Goal: Task Accomplishment & Management: Use online tool/utility

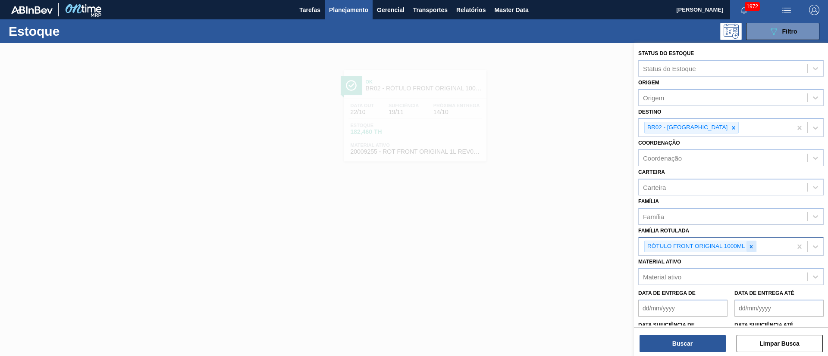
click at [747, 248] on div at bounding box center [750, 246] width 9 height 11
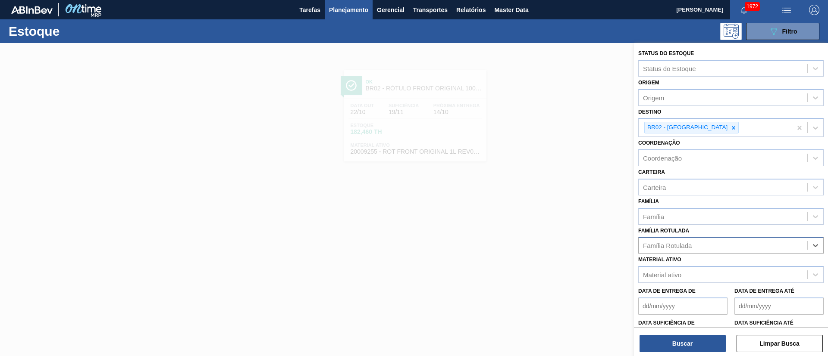
paste Rotulada "ROTULO PLÁSTICO SUKITA LIMÃO 2L AH"
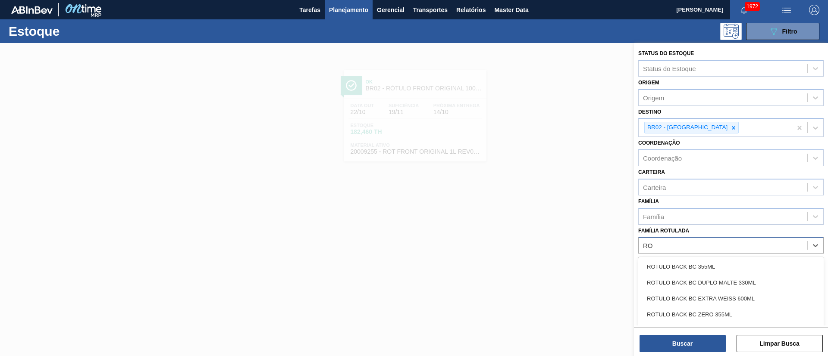
type Rotulada "R"
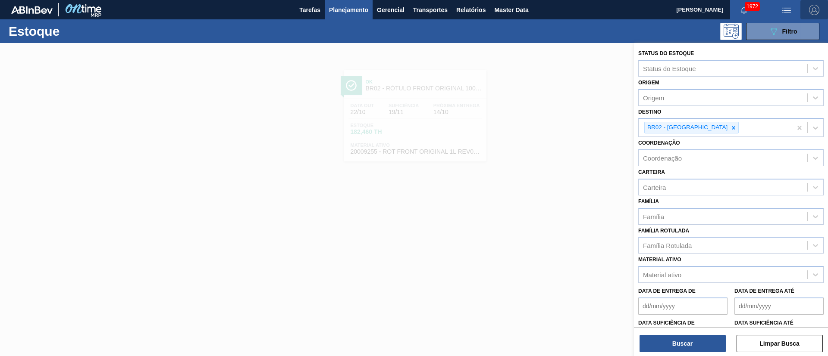
click at [809, 6] on img "button" at bounding box center [814, 10] width 10 height 10
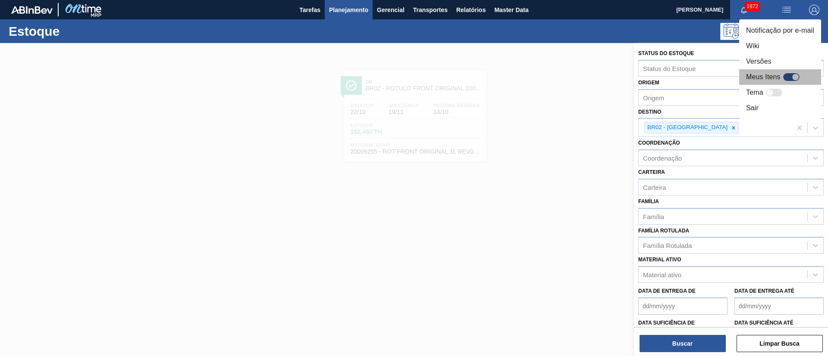
click at [789, 77] on div at bounding box center [791, 77] width 16 height 8
checkbox input "true"
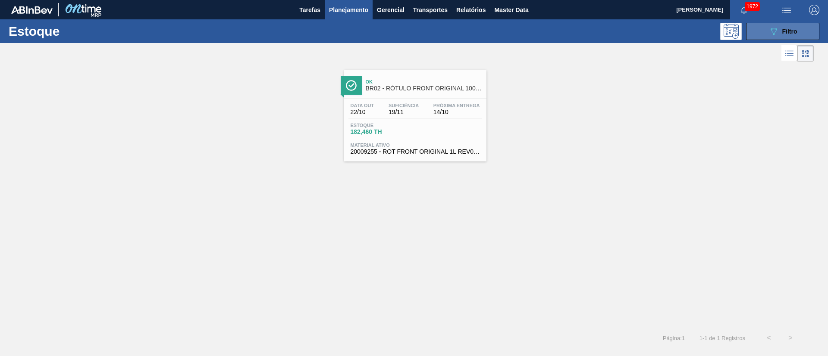
click at [786, 36] on div "089F7B8B-B2A5-4AFE-B5C0-19BA573D28AC Filtro" at bounding box center [782, 31] width 29 height 10
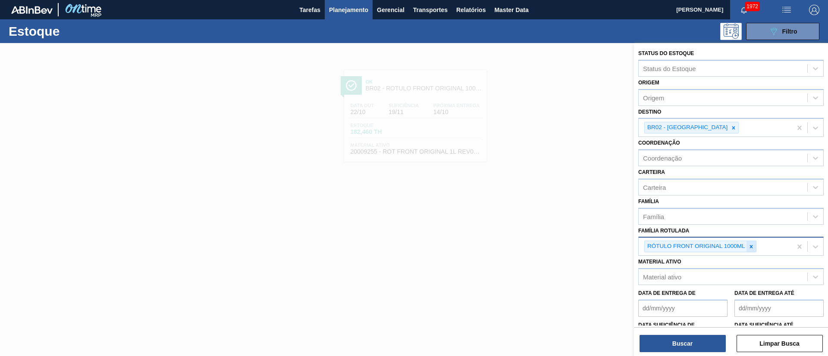
click at [748, 247] on icon at bounding box center [751, 247] width 6 height 6
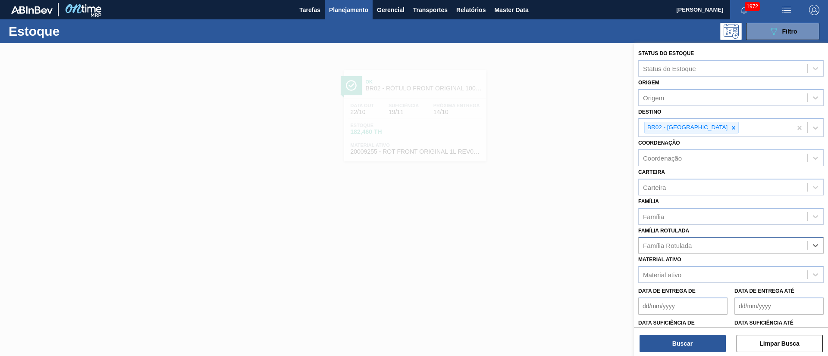
paste Rotulada "ROTULO PLÁSTICO SUKITA LIMÃO 2L AH"
type Rotulada "ROTULO PLÁSTICO SUKITA LIMÃO 2L AH"
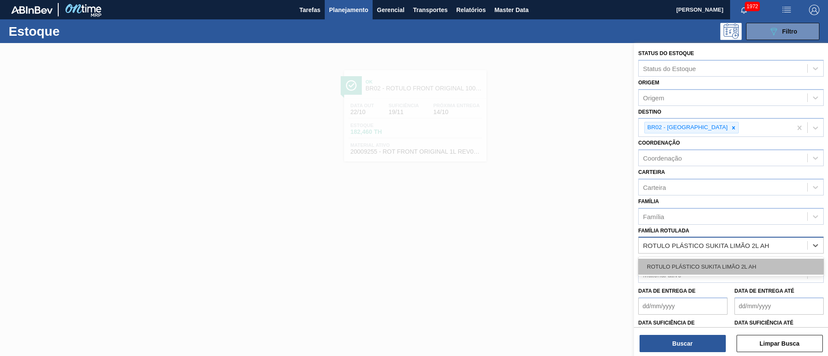
click at [725, 264] on div "ROTULO PLÁSTICO SUKITA LIMÃO 2L AH" at bounding box center [730, 267] width 185 height 16
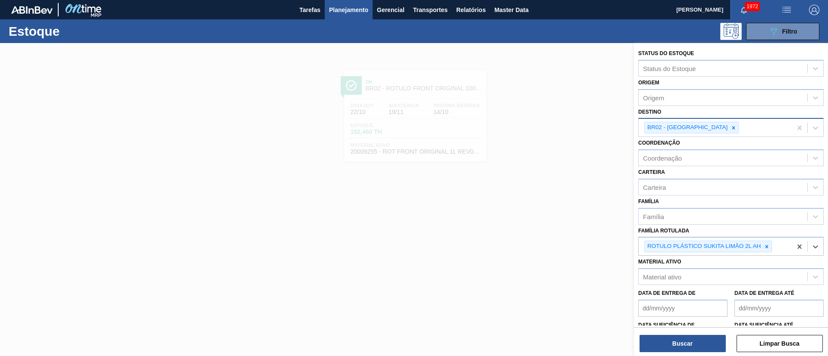
click at [698, 130] on div "BR02 - Sergipe" at bounding box center [691, 128] width 94 height 12
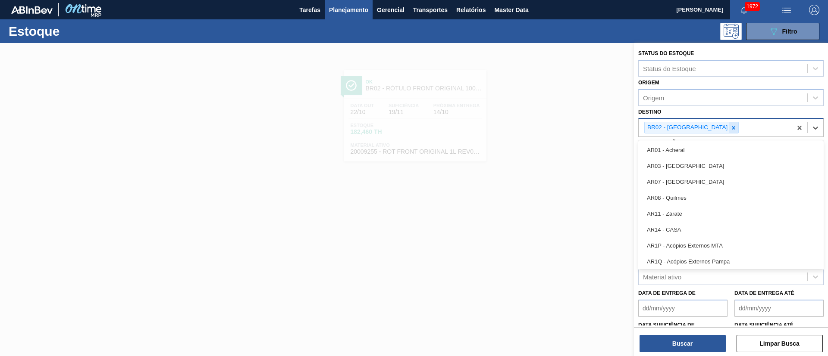
click at [728, 126] on div at bounding box center [732, 127] width 9 height 11
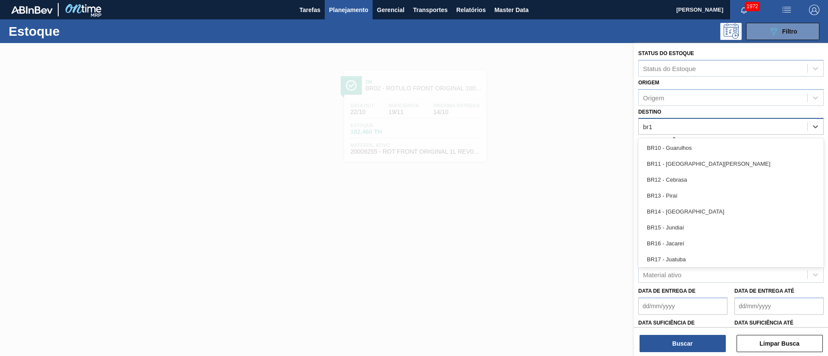
type input "br14"
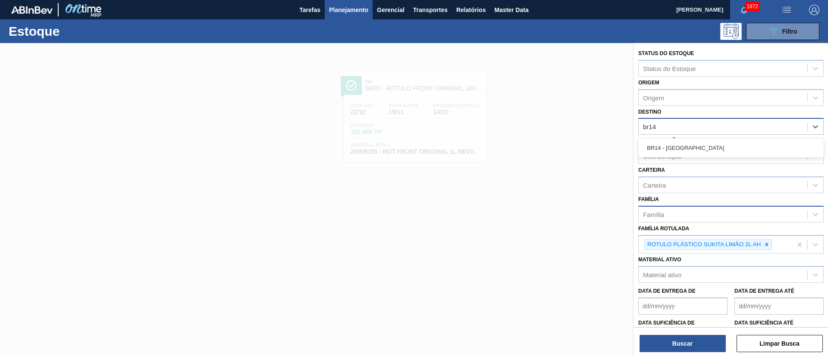
drag, startPoint x: 686, startPoint y: 144, endPoint x: 716, endPoint y: 221, distance: 82.4
click at [685, 146] on div "BR14 - Curitibana" at bounding box center [730, 148] width 185 height 16
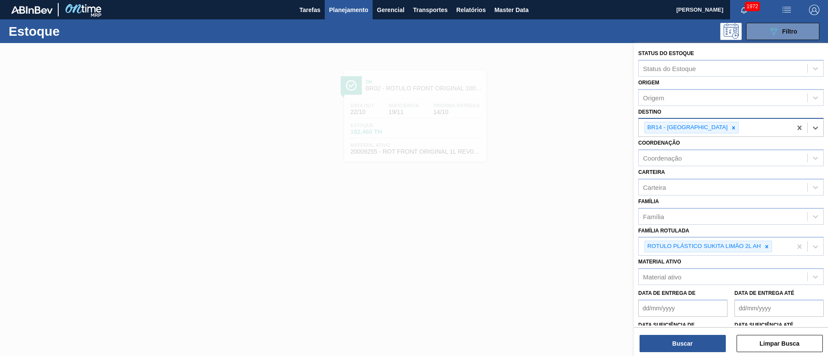
click at [697, 355] on div "Status do Estoque Status do Estoque Origem Origem Destino option BR14 - Curitib…" at bounding box center [731, 200] width 194 height 315
click at [694, 347] on button "Buscar" at bounding box center [682, 343] width 86 height 17
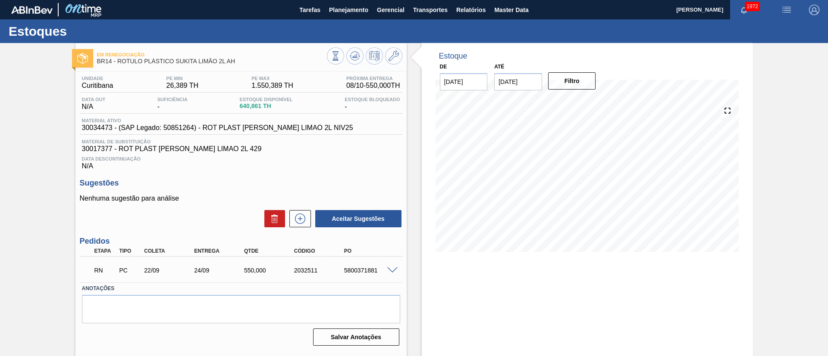
click at [389, 269] on span at bounding box center [392, 271] width 10 height 6
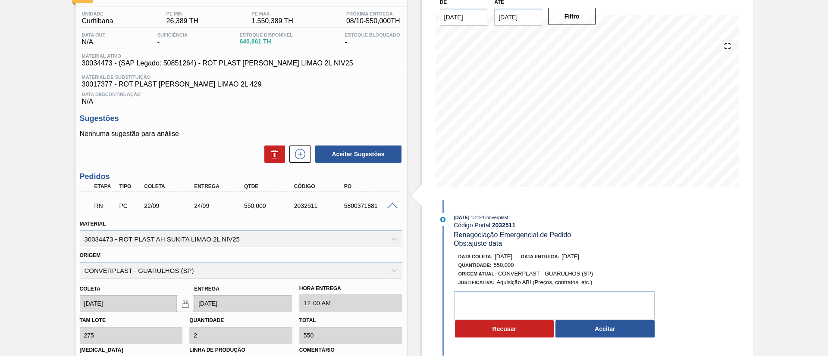
scroll to position [129, 0]
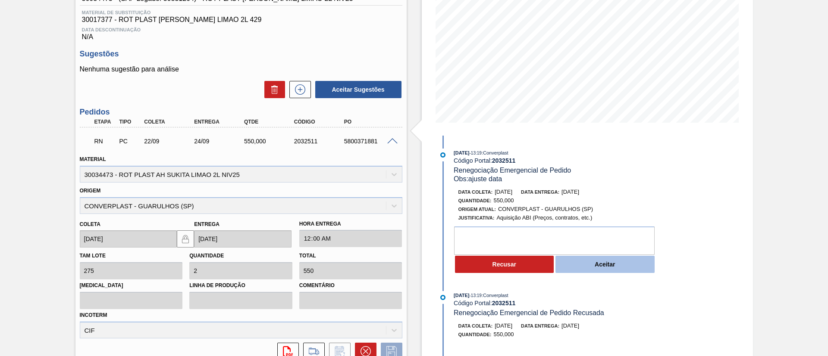
click at [590, 266] on button "Aceitar" at bounding box center [604, 264] width 99 height 17
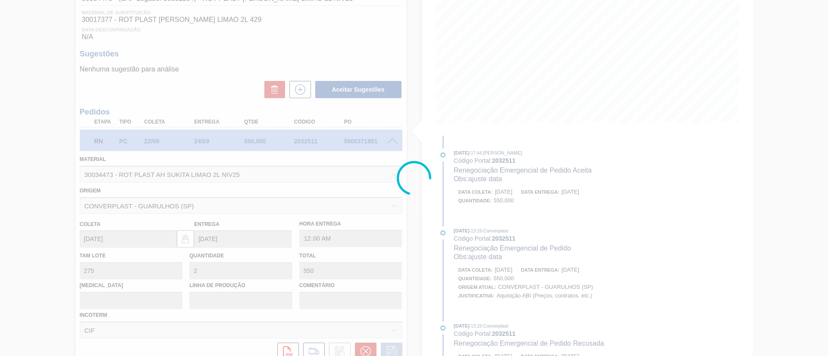
type input "ajuste data"
type input "12/10/2025"
type input "14/10/2025"
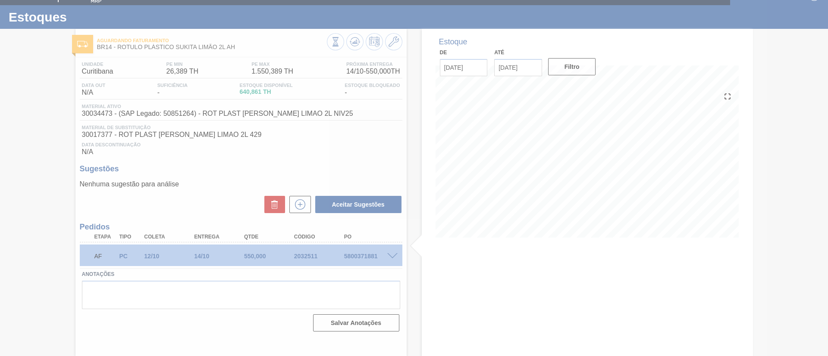
scroll to position [14, 0]
